Goal: Task Accomplishment & Management: Manage account settings

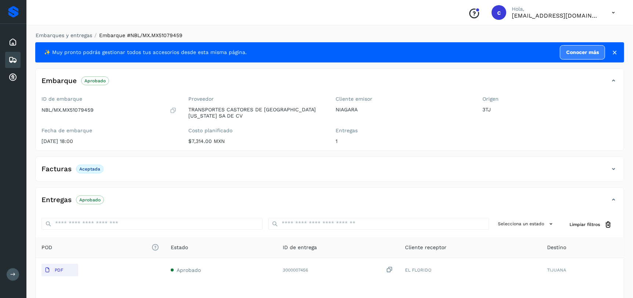
click at [12, 62] on icon at bounding box center [12, 59] width 9 height 9
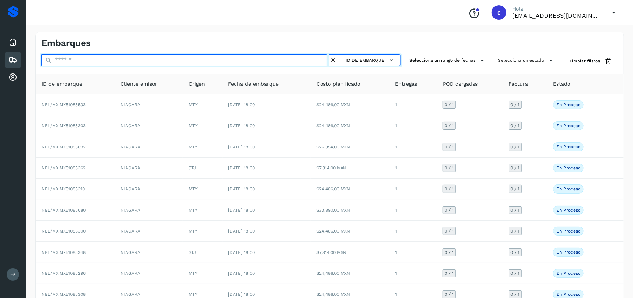
click at [70, 60] on input "text" at bounding box center [185, 60] width 288 height 12
paste input "**********"
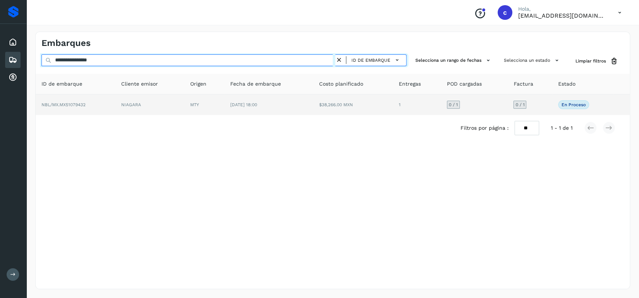
type input "**********"
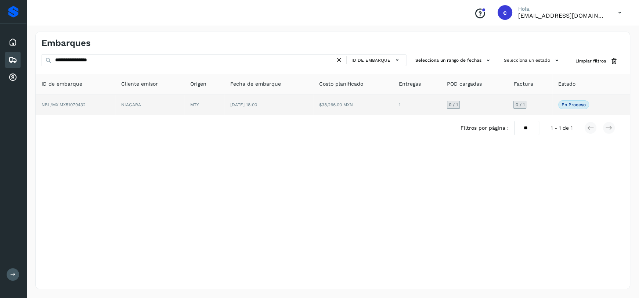
click at [304, 98] on td "[DATE] 18:00" at bounding box center [268, 104] width 89 height 21
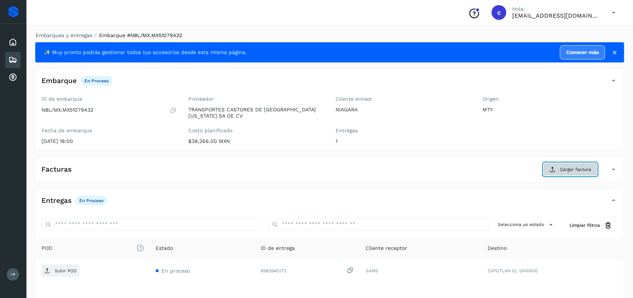
click at [584, 175] on button "Cargar factura" at bounding box center [570, 169] width 54 height 13
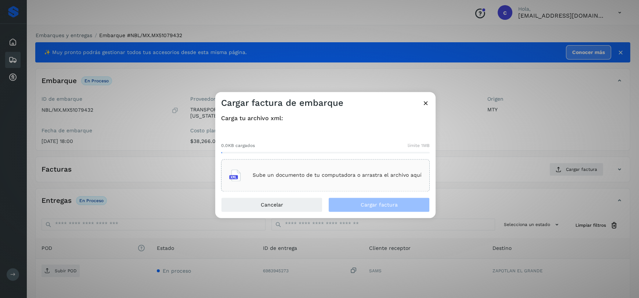
click at [348, 177] on p "Sube un documento de tu computadora o arrastra el archivo aquí" at bounding box center [337, 175] width 169 height 6
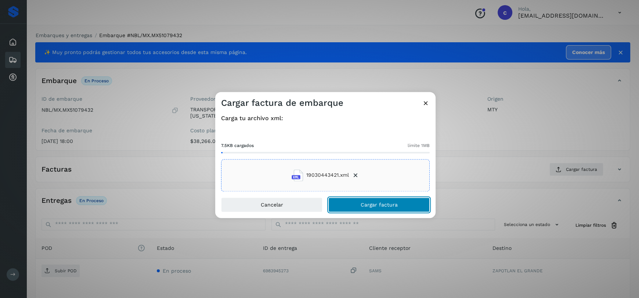
click at [380, 205] on span "Cargar factura" at bounding box center [379, 204] width 37 height 5
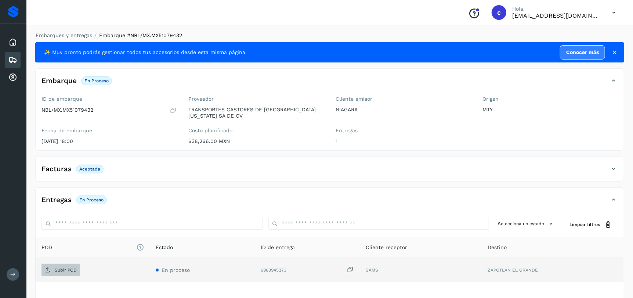
click at [67, 264] on button "Subir POD" at bounding box center [60, 270] width 38 height 12
click at [16, 61] on icon at bounding box center [12, 59] width 9 height 9
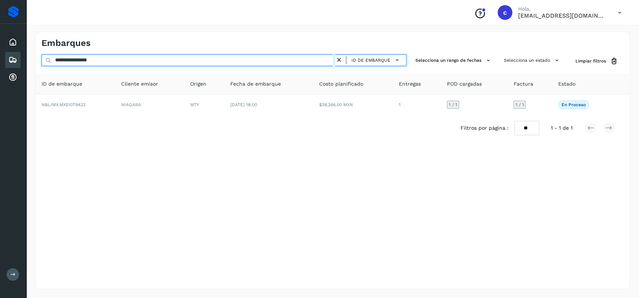
drag, startPoint x: 153, startPoint y: 58, endPoint x: 0, endPoint y: 61, distance: 152.8
click at [0, 61] on div "**********" at bounding box center [319, 149] width 639 height 298
paste input "text"
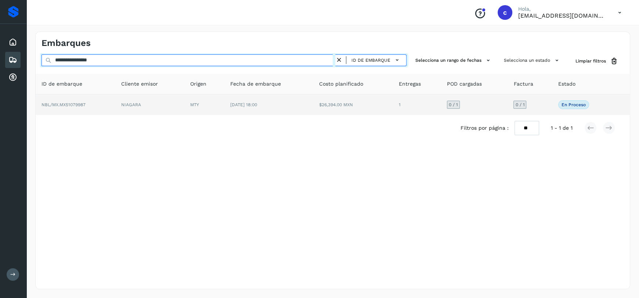
type input "**********"
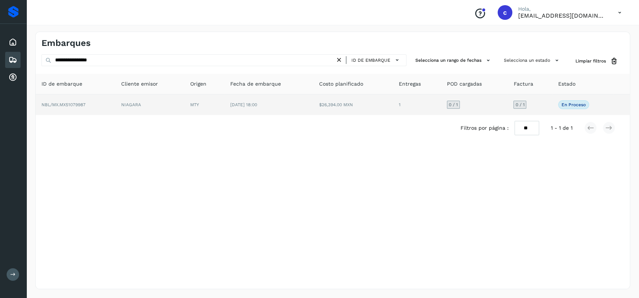
click at [257, 107] on td "11/sep/2025 18:00" at bounding box center [268, 104] width 89 height 21
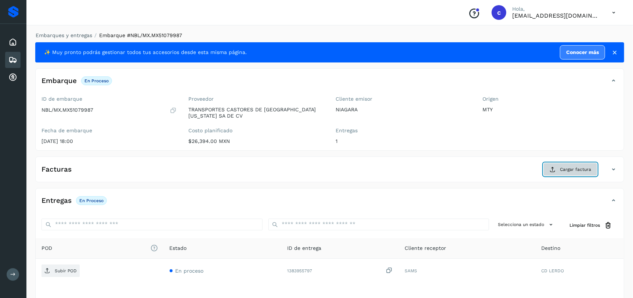
click at [571, 170] on span "Cargar factura" at bounding box center [575, 169] width 31 height 7
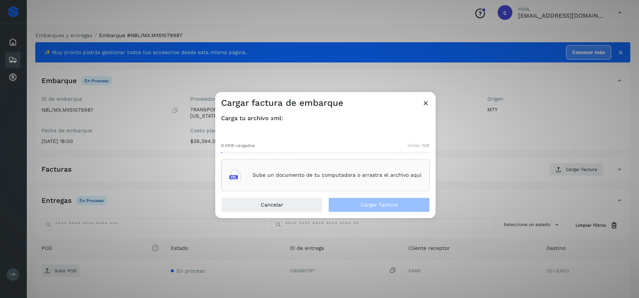
click at [365, 173] on p "Sube un documento de tu computadora o arrastra el archivo aquí" at bounding box center [337, 175] width 169 height 6
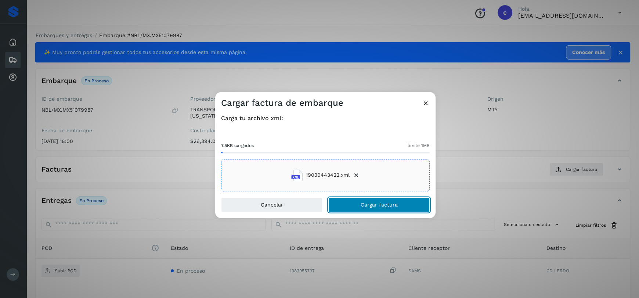
click at [388, 208] on button "Cargar factura" at bounding box center [378, 204] width 101 height 15
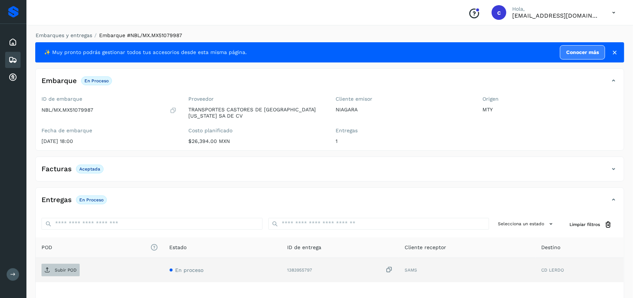
click at [56, 271] on p "Subir POD" at bounding box center [66, 269] width 22 height 5
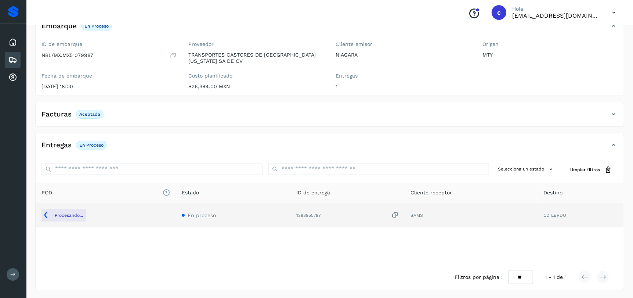
scroll to position [56, 0]
click at [12, 58] on icon at bounding box center [12, 59] width 9 height 9
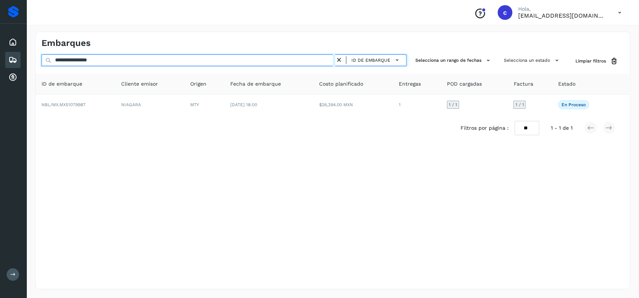
drag, startPoint x: 134, startPoint y: 63, endPoint x: 0, endPoint y: 74, distance: 134.1
click at [0, 74] on div "**********" at bounding box center [319, 149] width 639 height 298
paste input "text"
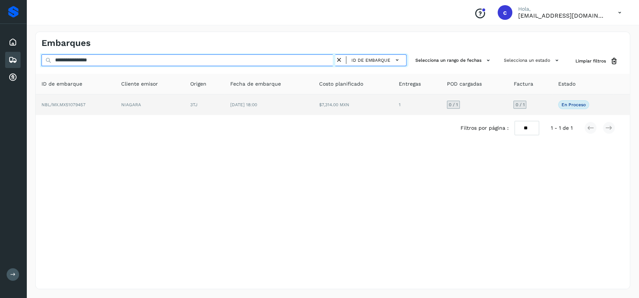
type input "**********"
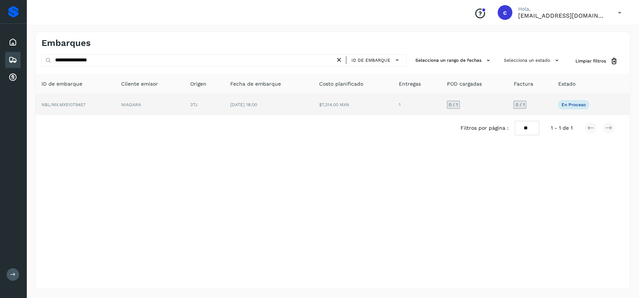
click at [274, 108] on td "[DATE] 18:00" at bounding box center [268, 104] width 89 height 21
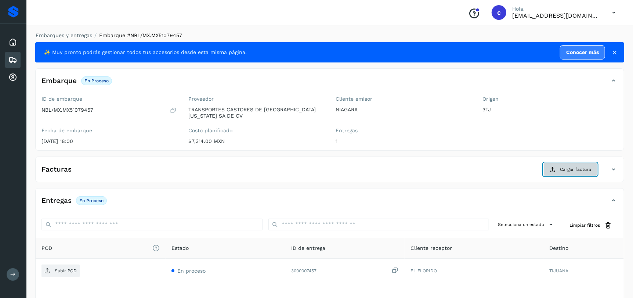
click at [580, 173] on button "Cargar factura" at bounding box center [570, 169] width 54 height 13
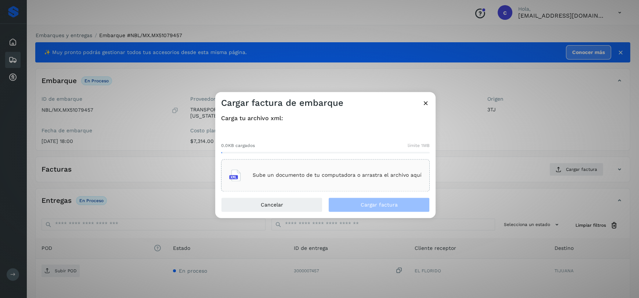
click at [325, 175] on p "Sube un documento de tu computadora o arrastra el archivo aquí" at bounding box center [337, 175] width 169 height 6
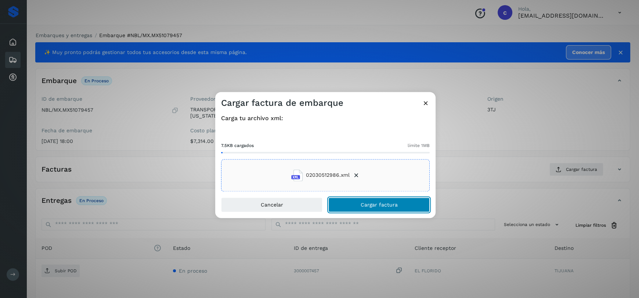
click at [401, 207] on button "Cargar factura" at bounding box center [378, 204] width 101 height 15
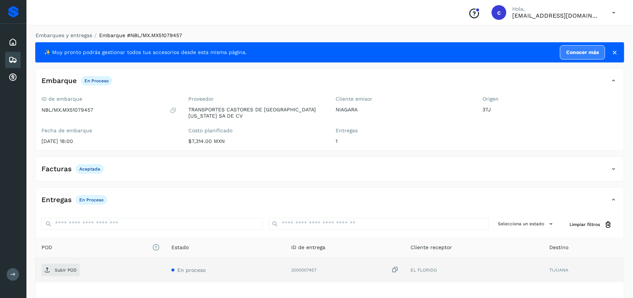
click at [70, 276] on td "Subir POD" at bounding box center [101, 270] width 130 height 24
click at [73, 269] on p "Subir POD" at bounding box center [66, 269] width 22 height 5
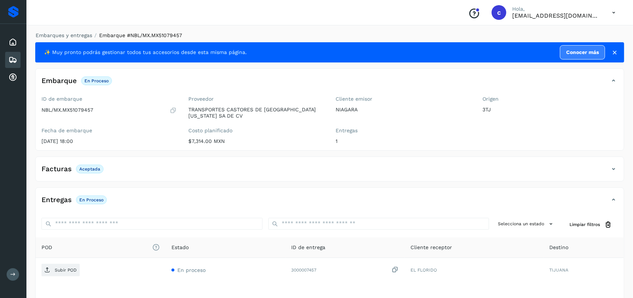
click at [18, 64] on div "Embarques" at bounding box center [12, 60] width 15 height 16
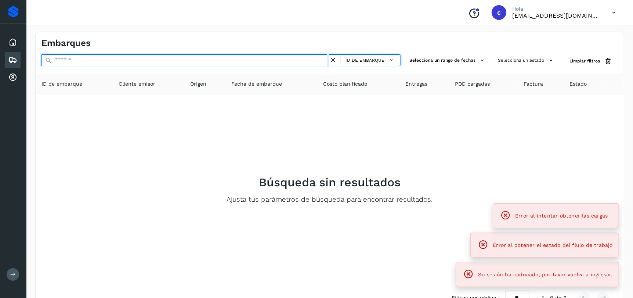
click at [107, 61] on input "text" at bounding box center [185, 60] width 288 height 12
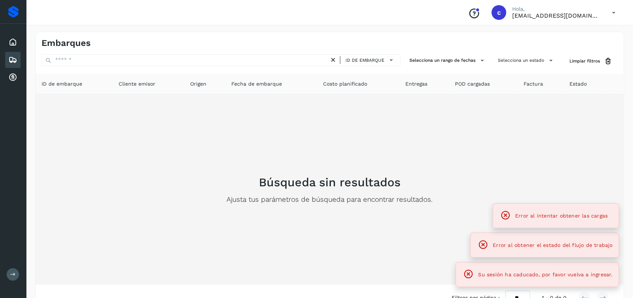
click at [450, 182] on div "Búsqueda sin resultados Ajusta tus parámetros de búsqueda para encontrar result…" at bounding box center [329, 189] width 576 height 179
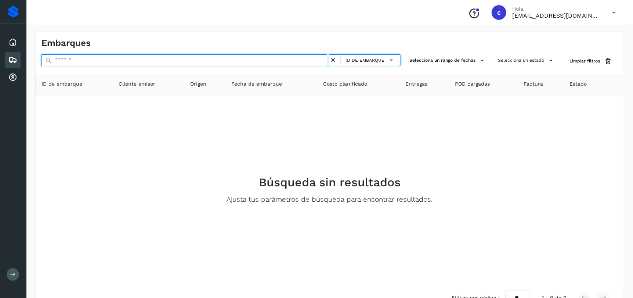
click at [188, 58] on input "text" at bounding box center [185, 60] width 288 height 12
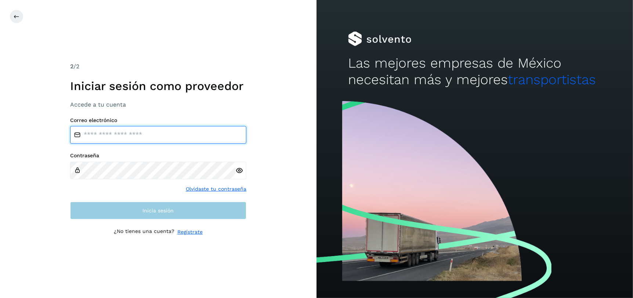
type input "**********"
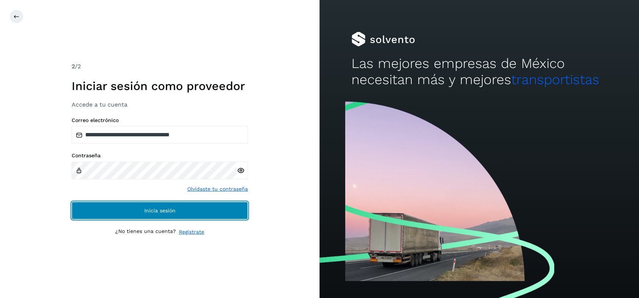
click at [166, 210] on span "Inicia sesión" at bounding box center [159, 210] width 31 height 5
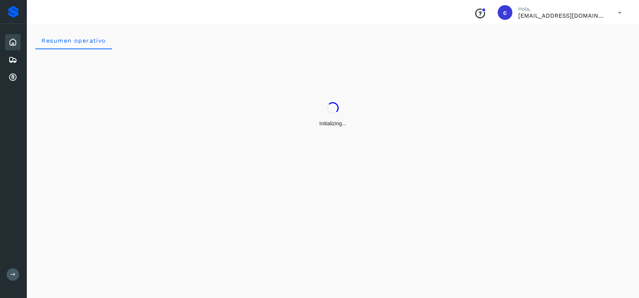
click at [162, 209] on div "Resumen operativo" at bounding box center [332, 160] width 612 height 275
click at [11, 60] on icon at bounding box center [12, 59] width 9 height 9
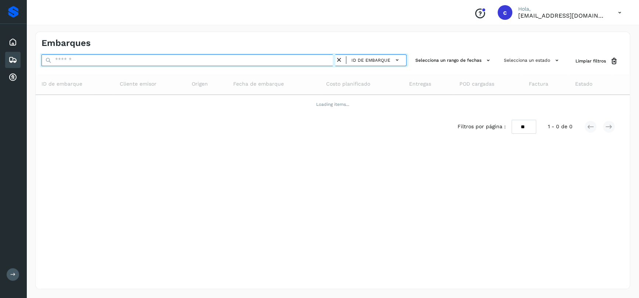
click at [81, 58] on input "text" at bounding box center [188, 60] width 294 height 12
paste input "**********"
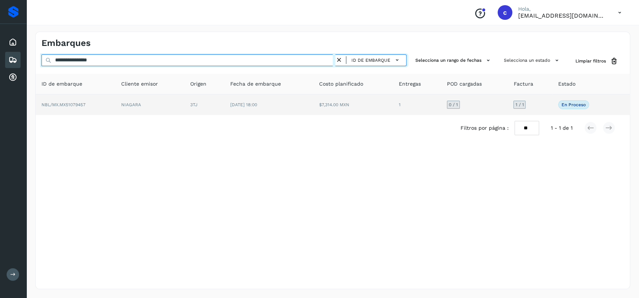
type input "**********"
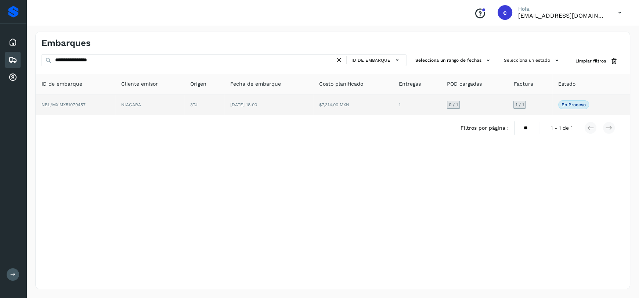
click at [182, 108] on td "NIAGARA" at bounding box center [149, 104] width 69 height 21
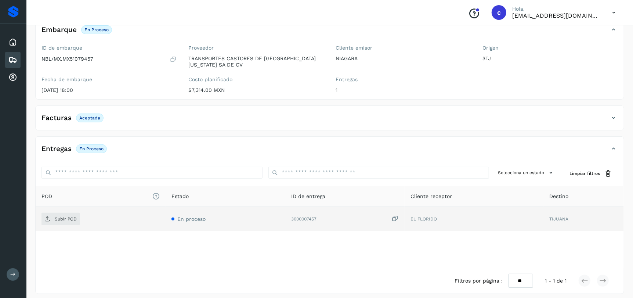
scroll to position [56, 0]
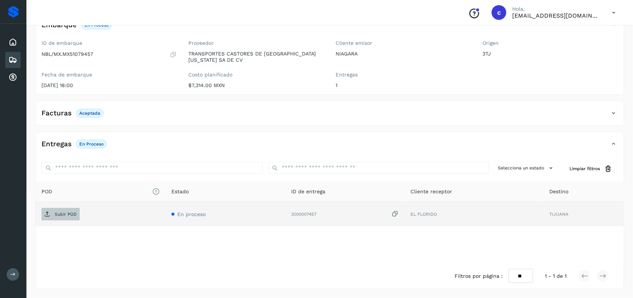
click at [65, 215] on p "Subir POD" at bounding box center [66, 213] width 22 height 5
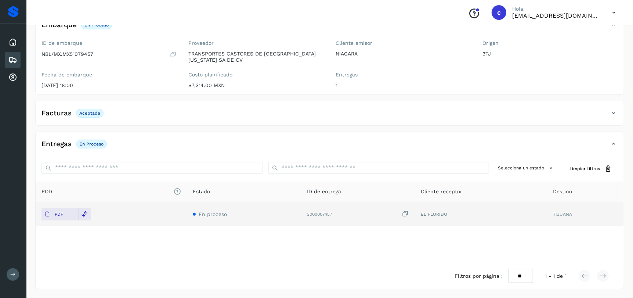
click at [15, 58] on icon at bounding box center [12, 59] width 9 height 9
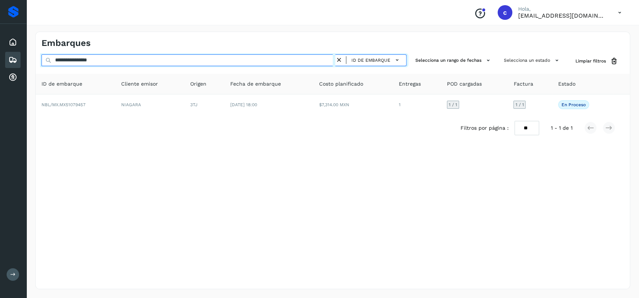
drag, startPoint x: 123, startPoint y: 60, endPoint x: 0, endPoint y: 70, distance: 123.1
click at [0, 70] on div "**********" at bounding box center [319, 149] width 639 height 298
paste input "text"
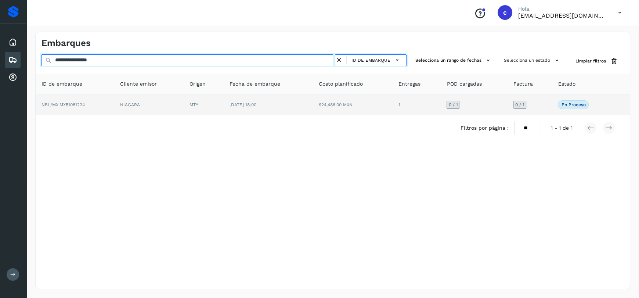
type input "**********"
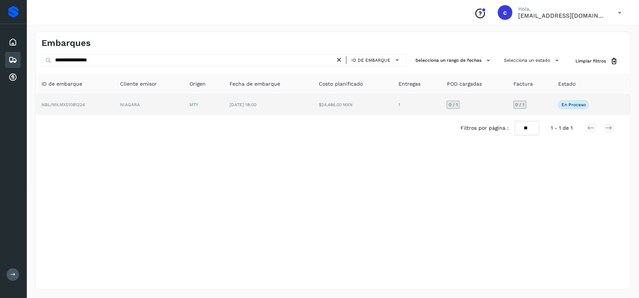
click at [254, 111] on td "[DATE] 18:00" at bounding box center [268, 104] width 89 height 21
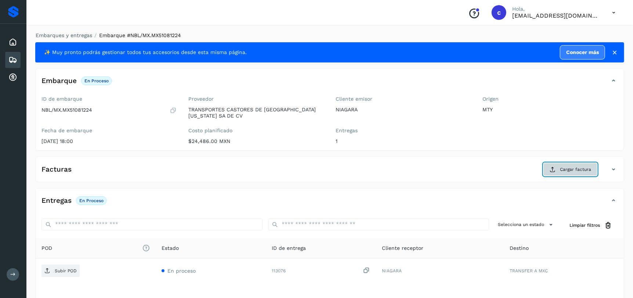
click at [568, 170] on span "Cargar factura" at bounding box center [575, 169] width 31 height 7
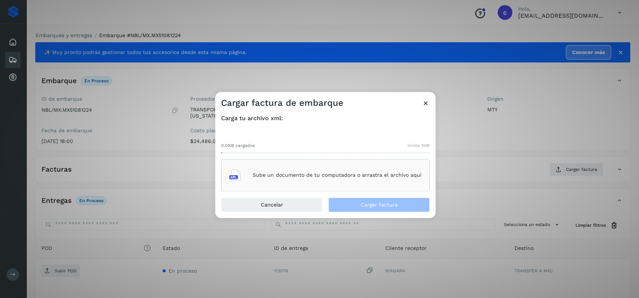
click at [330, 171] on div "Sube un documento de tu computadora o arrastra el archivo aquí" at bounding box center [325, 175] width 192 height 20
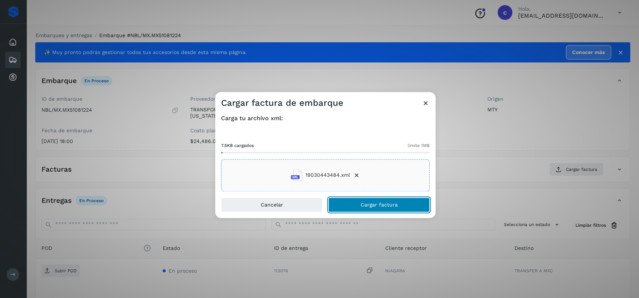
click at [368, 203] on span "Cargar factura" at bounding box center [379, 204] width 37 height 5
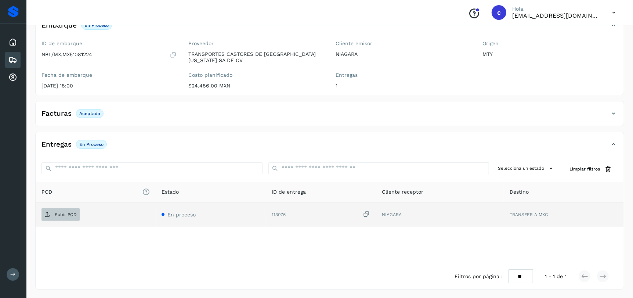
scroll to position [56, 0]
click at [66, 216] on p "Subir POD" at bounding box center [66, 213] width 22 height 5
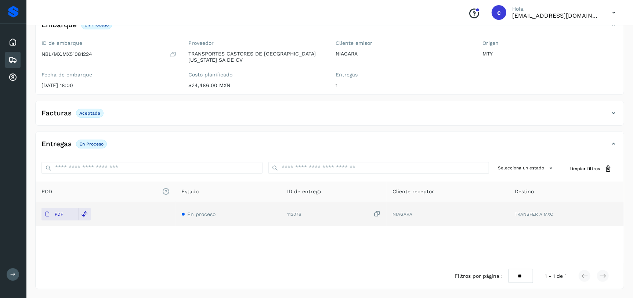
click at [12, 60] on icon at bounding box center [12, 59] width 9 height 9
